Goal: Task Accomplishment & Management: Manage account settings

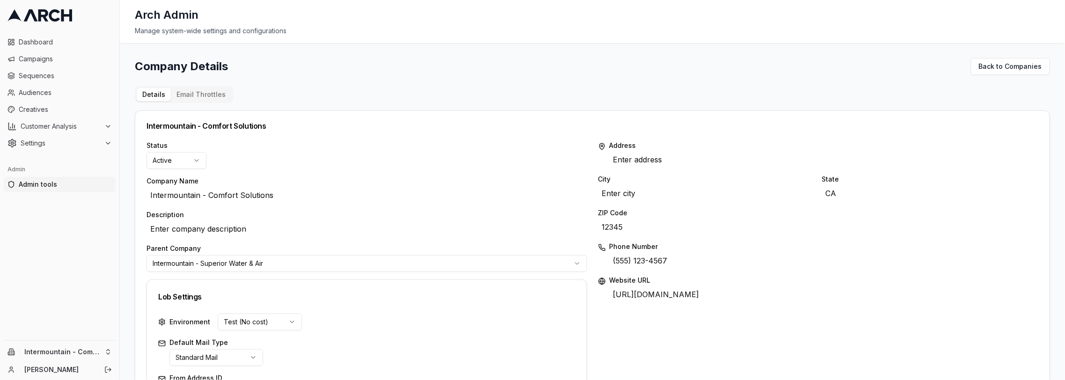
click at [210, 94] on button "Email Throttles" at bounding box center [201, 94] width 60 height 13
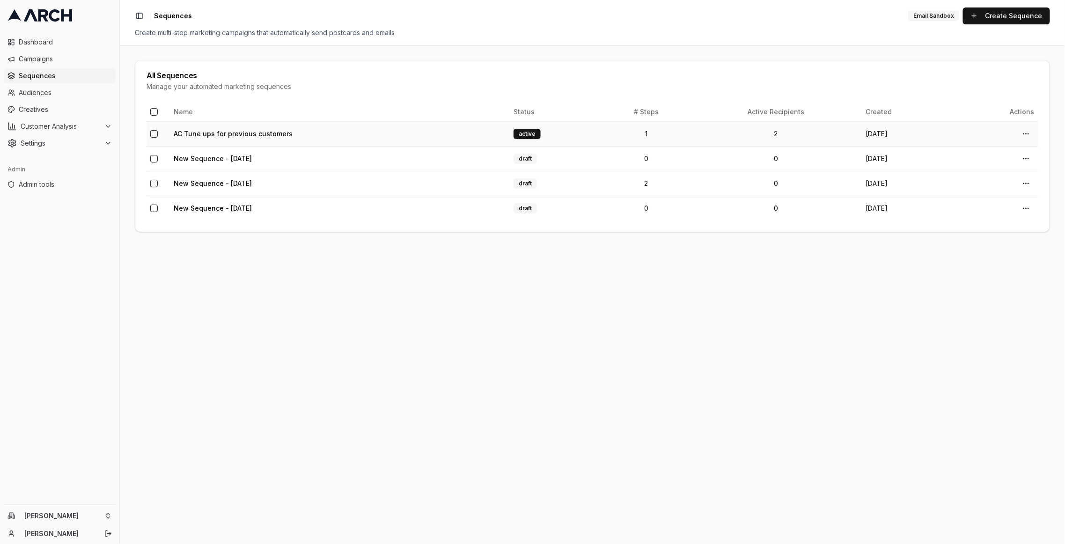
click at [258, 125] on td "AC Tune ups for previous customers" at bounding box center [340, 133] width 340 height 25
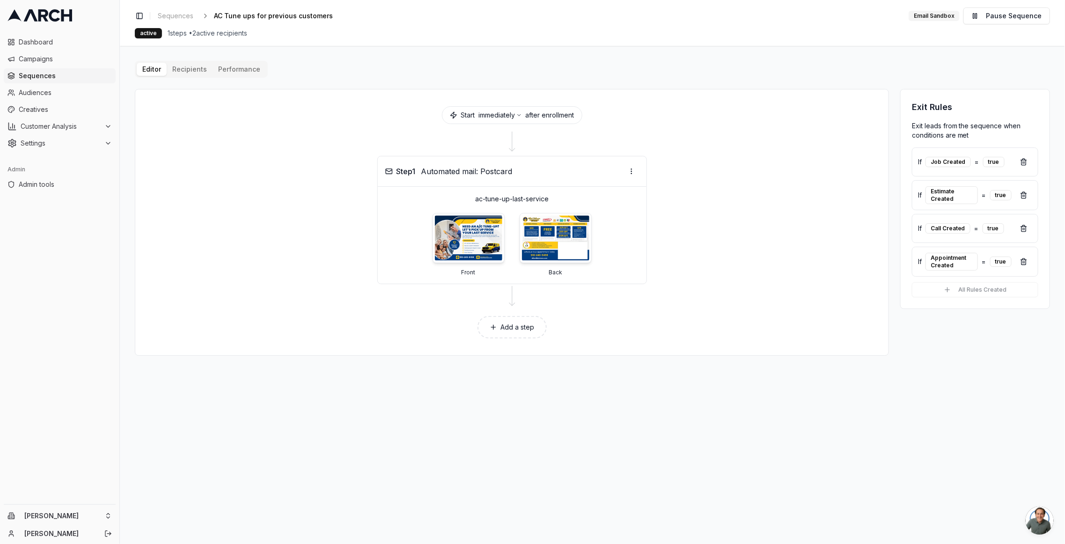
click at [177, 67] on div "Editor Recipients Performance Start immediately after enrollment Step 1 Automat…" at bounding box center [592, 208] width 915 height 295
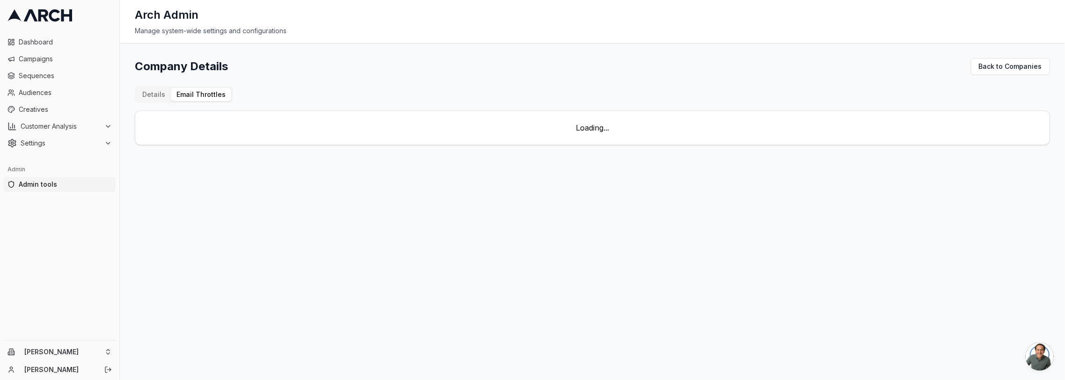
click at [204, 96] on button "Email Throttles" at bounding box center [201, 94] width 60 height 13
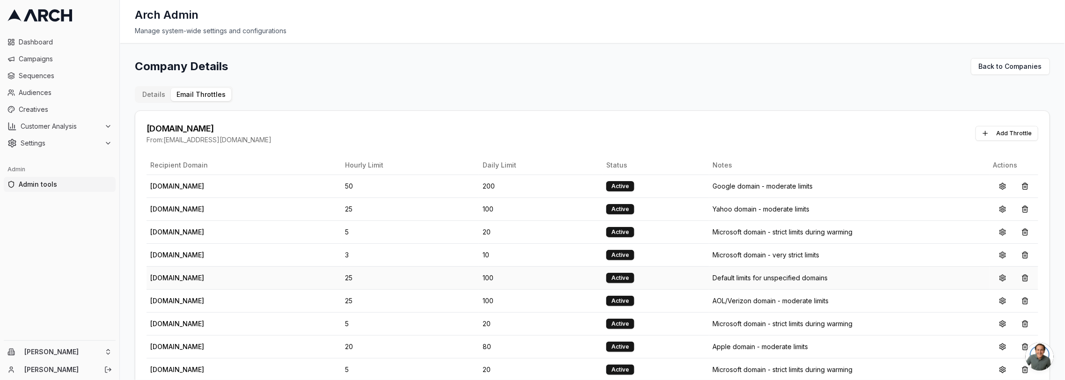
scroll to position [2, 0]
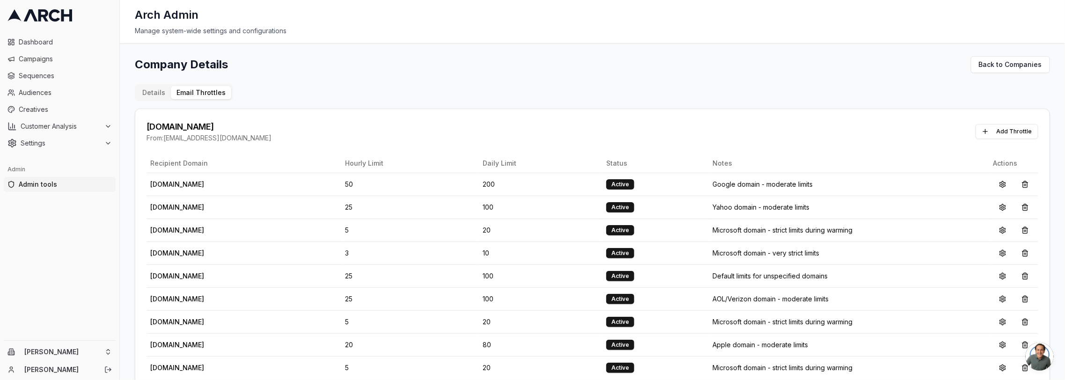
click at [162, 96] on button "Details" at bounding box center [154, 92] width 34 height 13
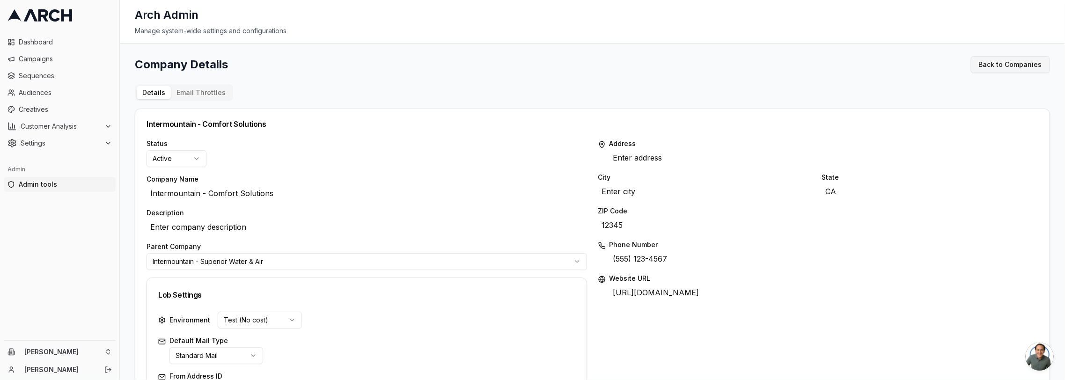
click at [980, 66] on link "Back to Companies" at bounding box center [1009, 64] width 79 height 17
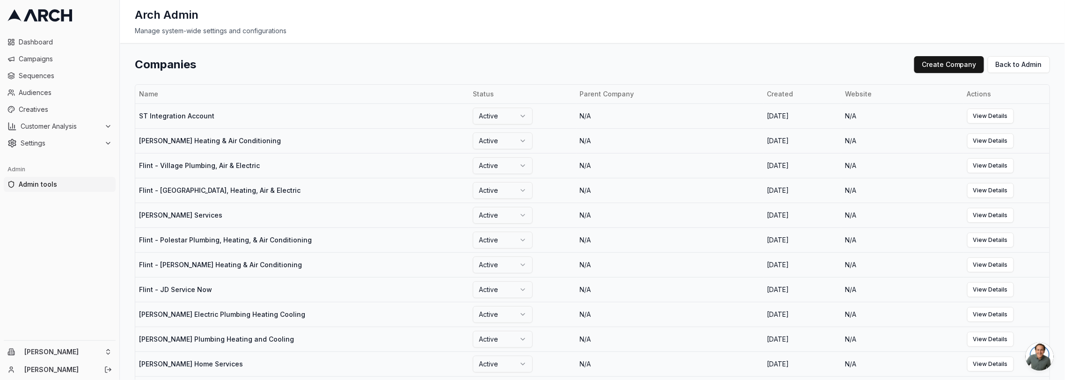
scroll to position [400, 0]
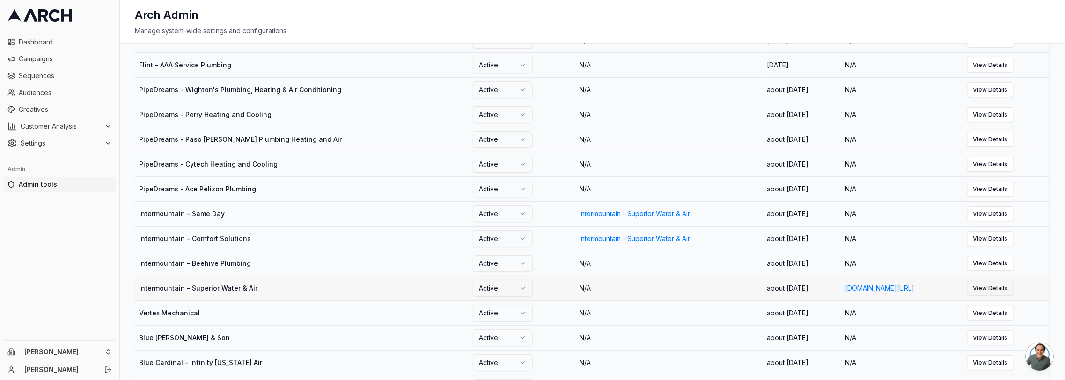
click at [1013, 287] on link "View Details" at bounding box center [990, 288] width 47 height 15
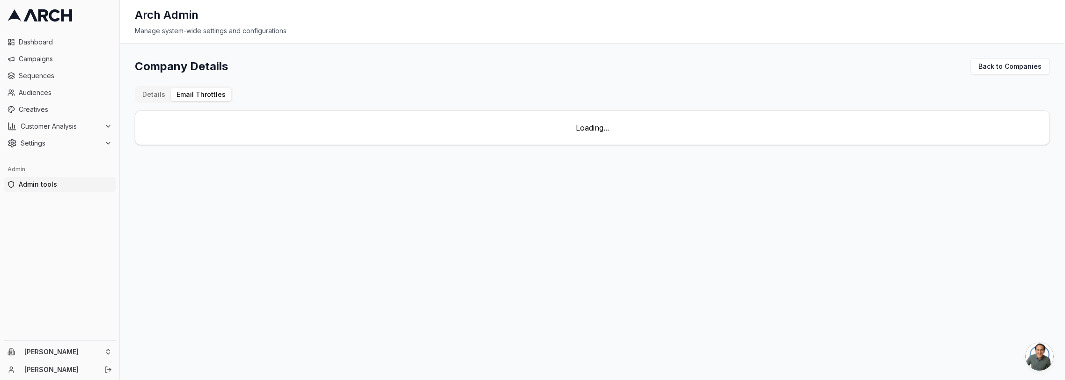
click at [192, 79] on div "Company Details Back to Companies Details Email Throttles Loading..." at bounding box center [592, 101] width 915 height 87
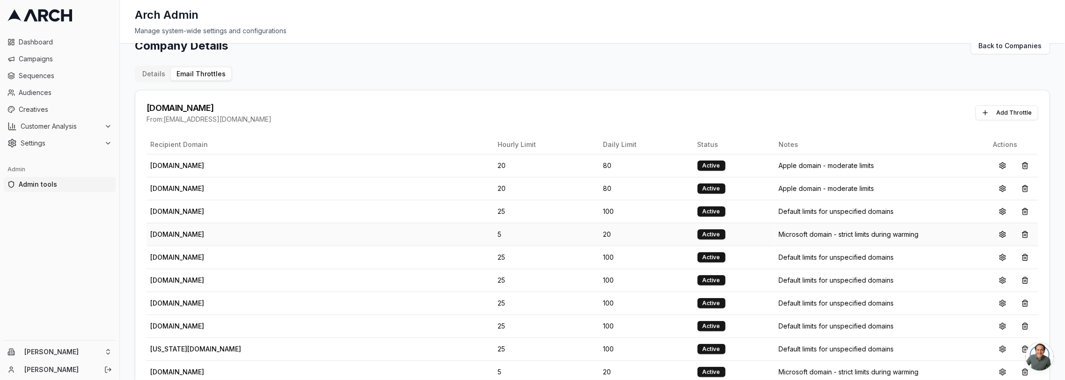
scroll to position [46, 0]
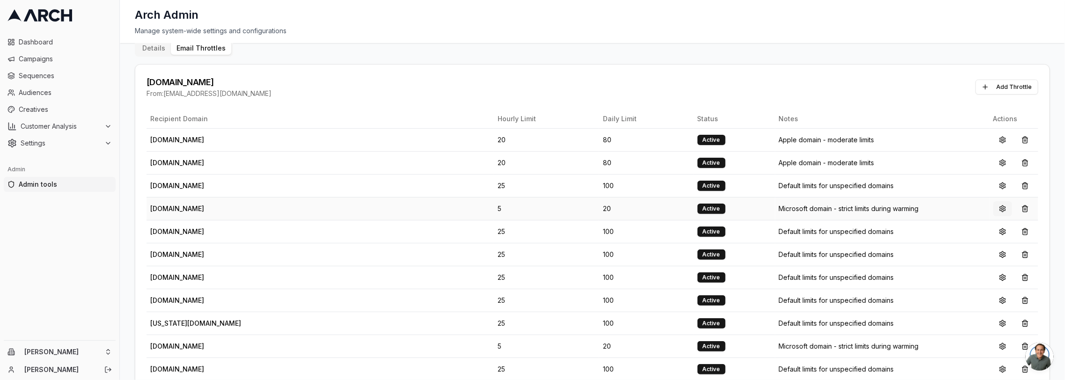
click at [999, 207] on button at bounding box center [1002, 208] width 19 height 15
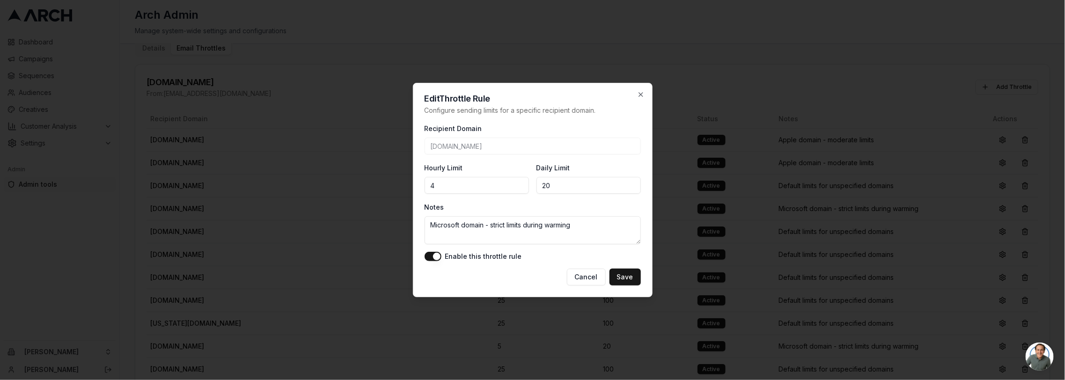
click at [519, 187] on input "4" at bounding box center [476, 185] width 104 height 17
click at [519, 187] on input "3" at bounding box center [476, 185] width 104 height 17
click at [519, 187] on input "2" at bounding box center [476, 185] width 104 height 17
type input "1"
click at [519, 187] on input "1" at bounding box center [476, 185] width 104 height 17
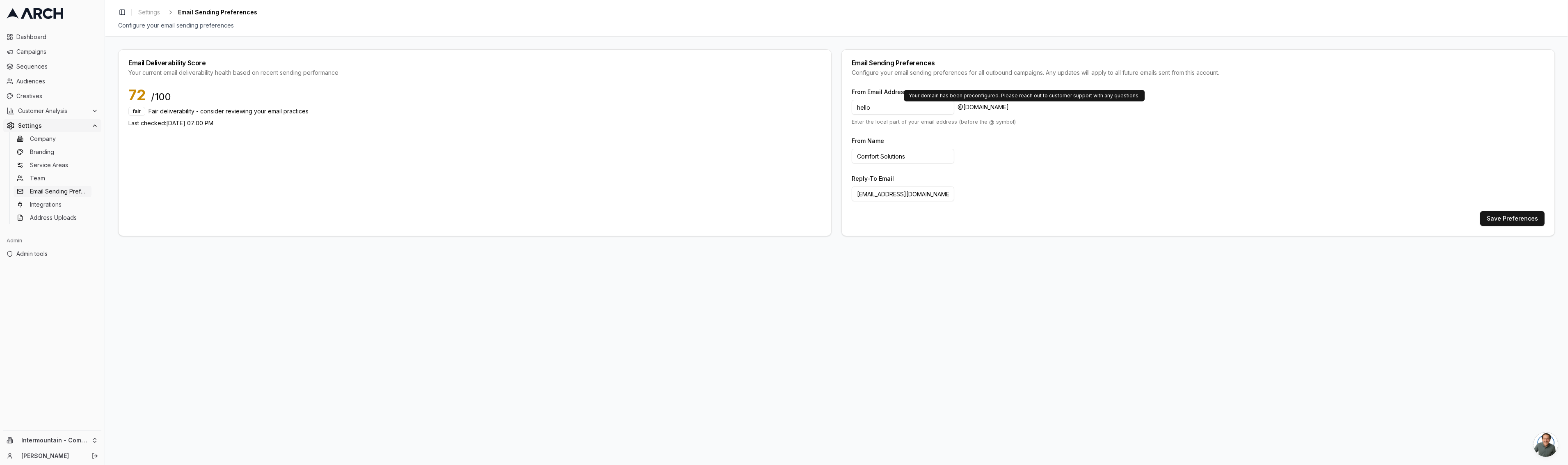
click at [961, 107] on span "@ comfort-solutions.mail.home-specialist.com" at bounding box center [983, 106] width 51 height 8
drag, startPoint x: 956, startPoint y: 108, endPoint x: 1078, endPoint y: 116, distance: 122.3
click at [1078, 116] on div "From Email Address hello @ comfort-solutions.mail.home-specialist.com Enter the…" at bounding box center [1198, 106] width 693 height 39
copy span "@ comfort-solutions.mail.home-specialist.com"
click at [64, 438] on html "Dashboard Campaigns Sequences Audiences Creatives Customer Analysis Settings Co…" at bounding box center [784, 232] width 1568 height 465
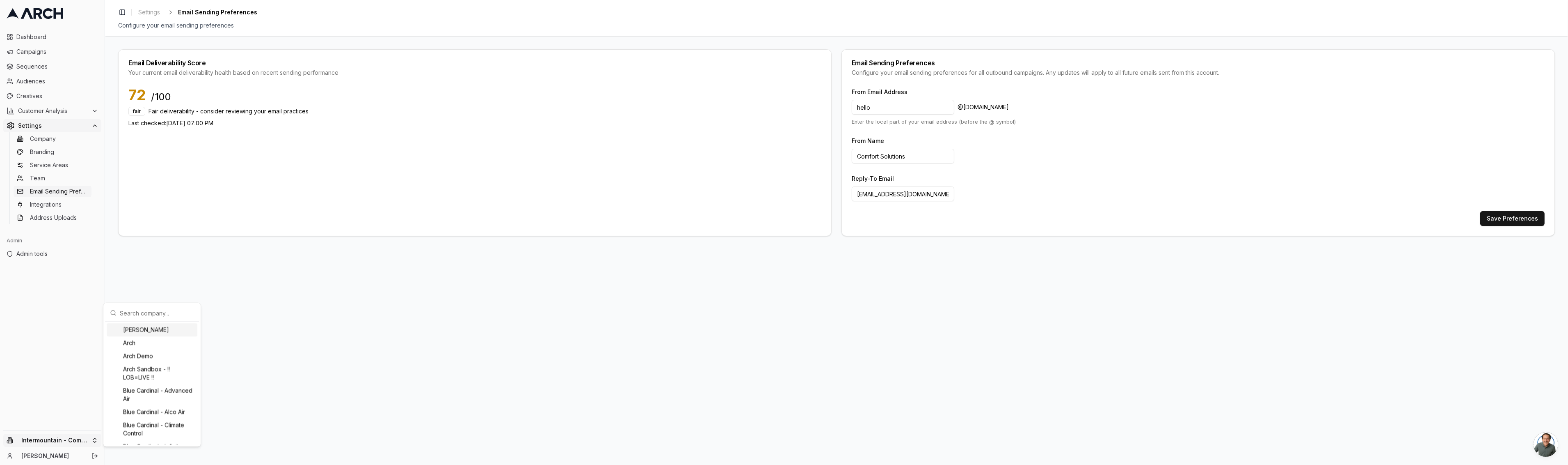
click at [166, 315] on input "text" at bounding box center [157, 312] width 75 height 17
type input "same"
click at [176, 377] on div "Intermountain - Same Day" at bounding box center [152, 377] width 90 height 13
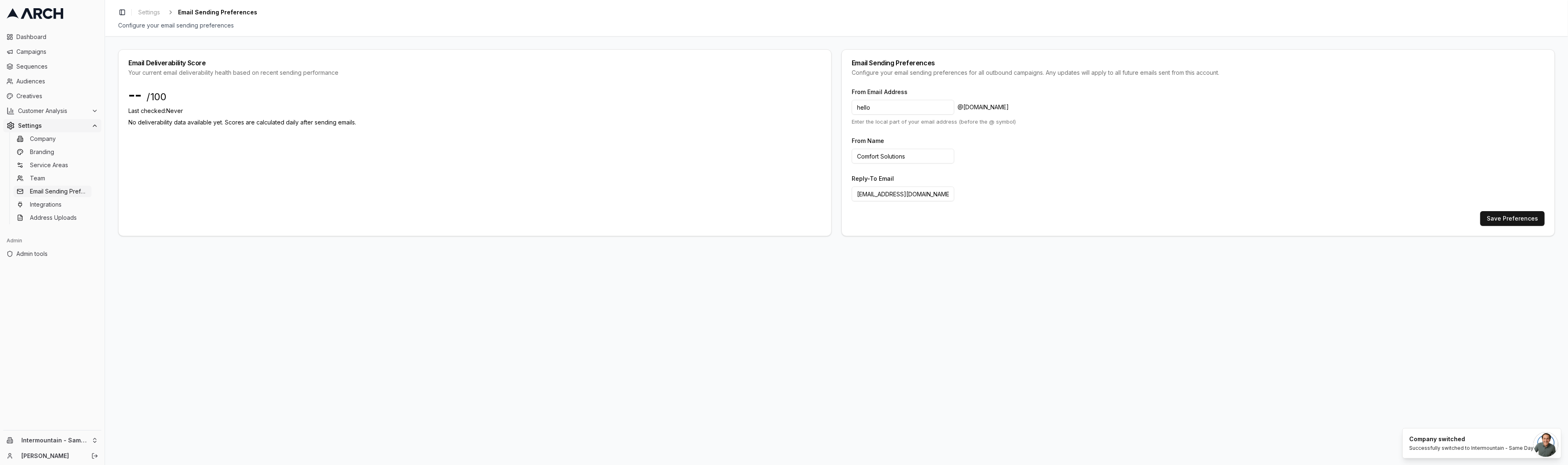
click at [1020, 133] on form "From Email Address hello @ comfort-solutions.mail.home-specialist.com Enter the…" at bounding box center [1198, 156] width 693 height 140
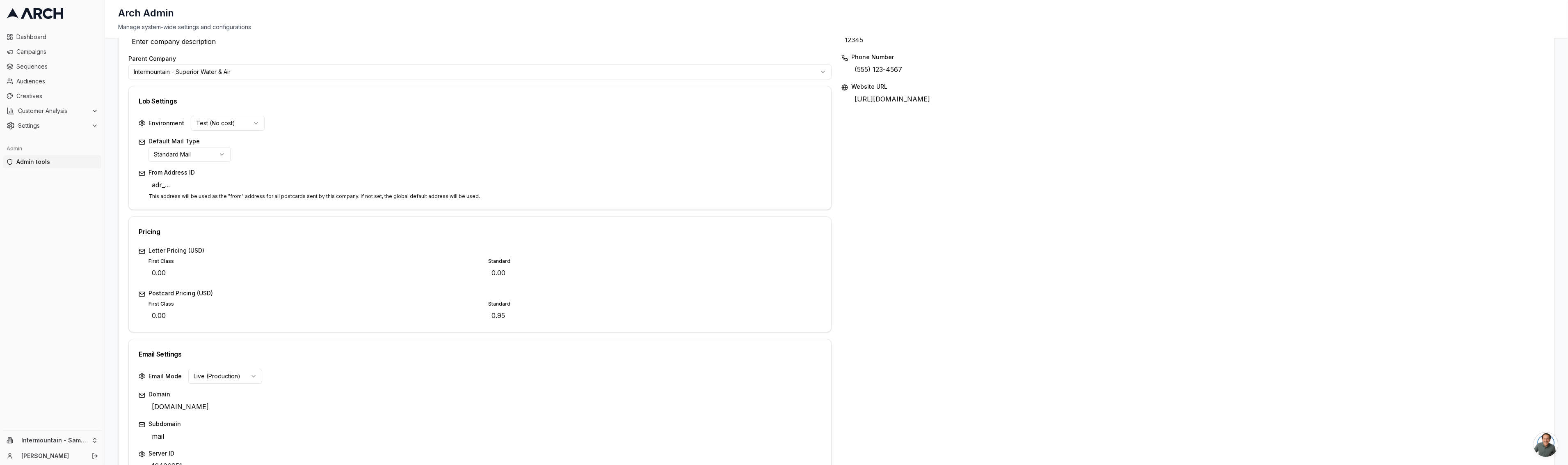
scroll to position [230, 0]
